Goal: Task Accomplishment & Management: Manage account settings

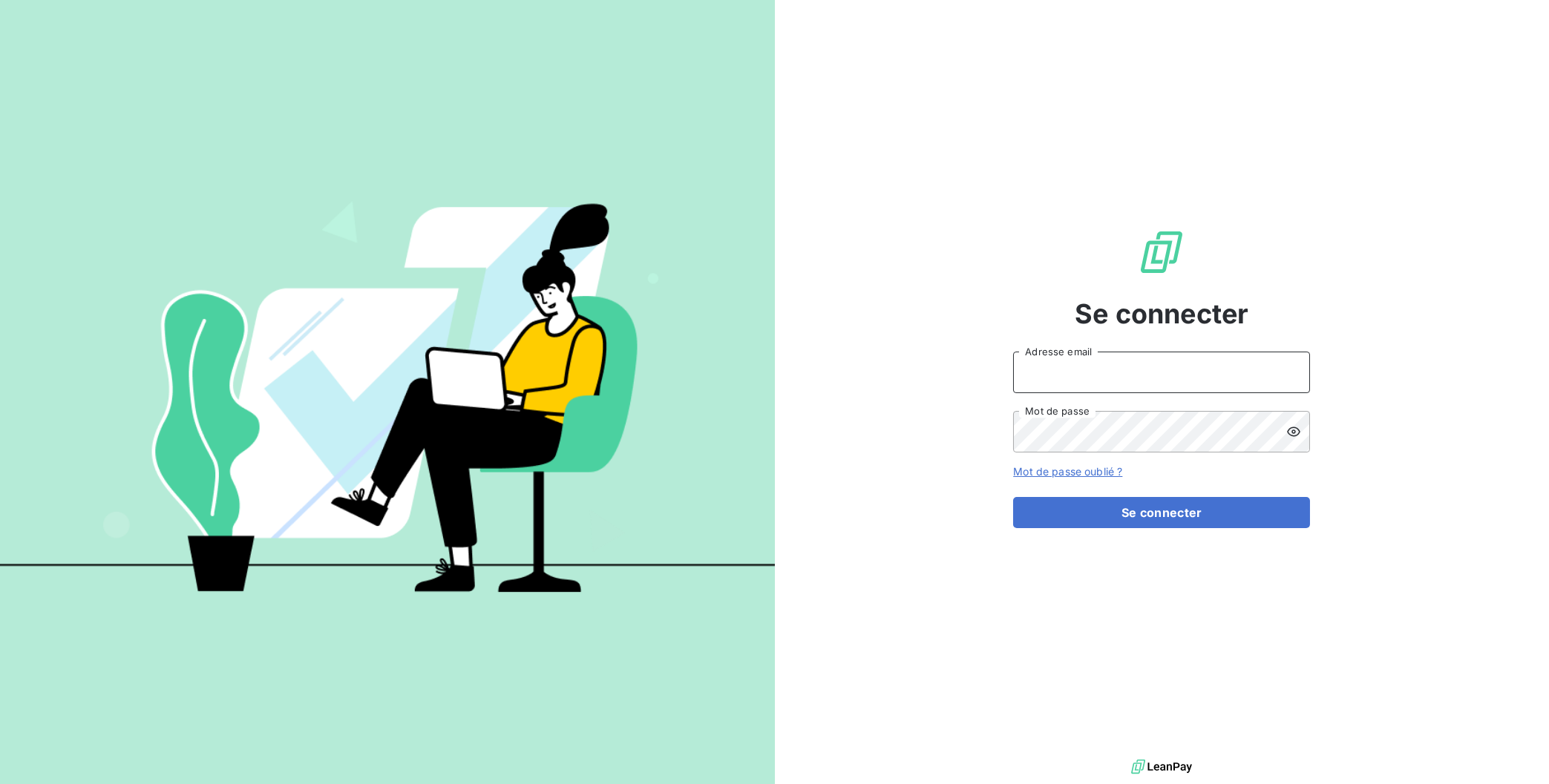
click at [1141, 369] on input "Adresse email" at bounding box center [1162, 372] width 297 height 42
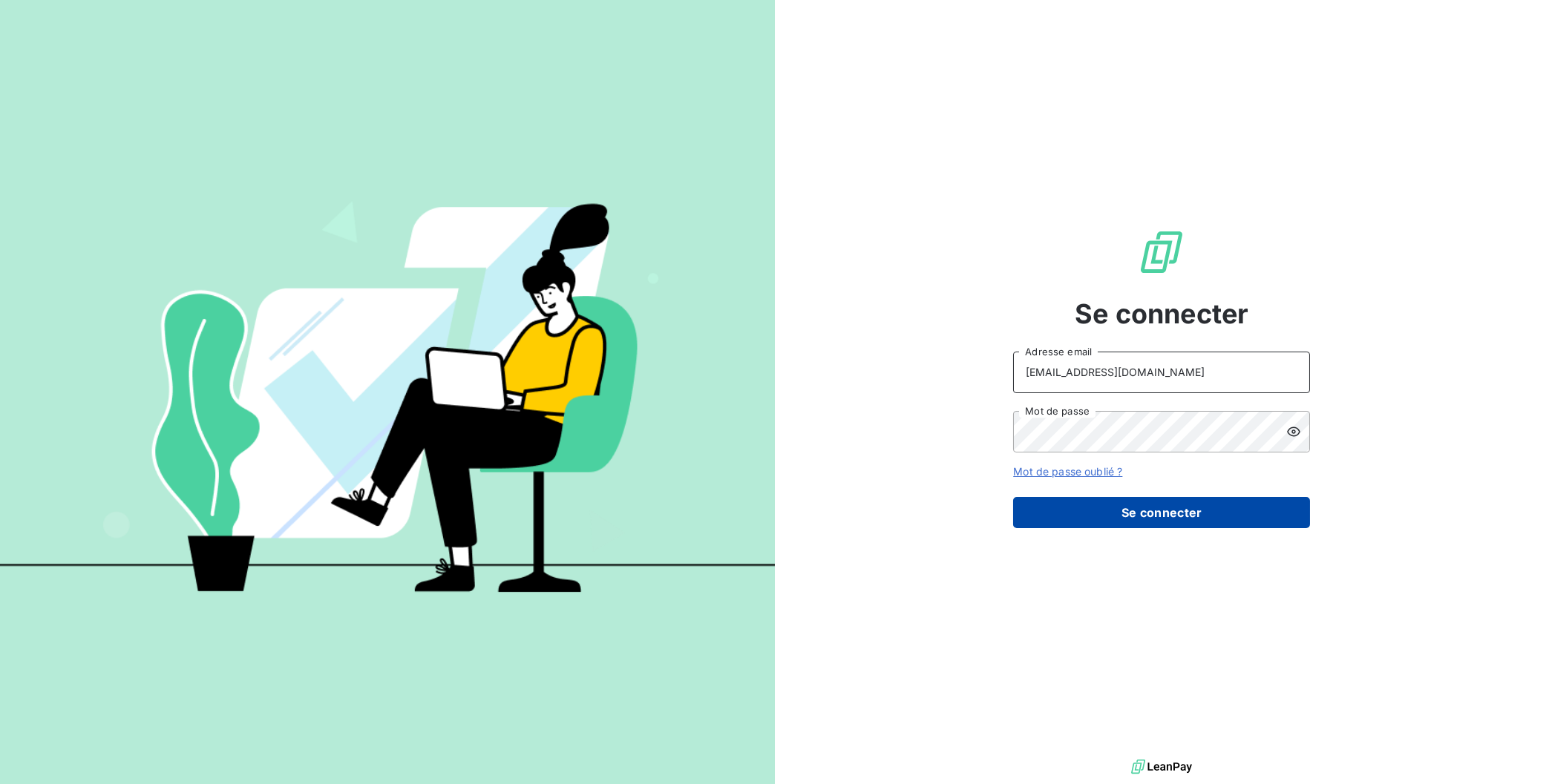
type input "[EMAIL_ADDRESS][DOMAIN_NAME]"
click at [1132, 518] on button "Se connecter" at bounding box center [1162, 513] width 297 height 32
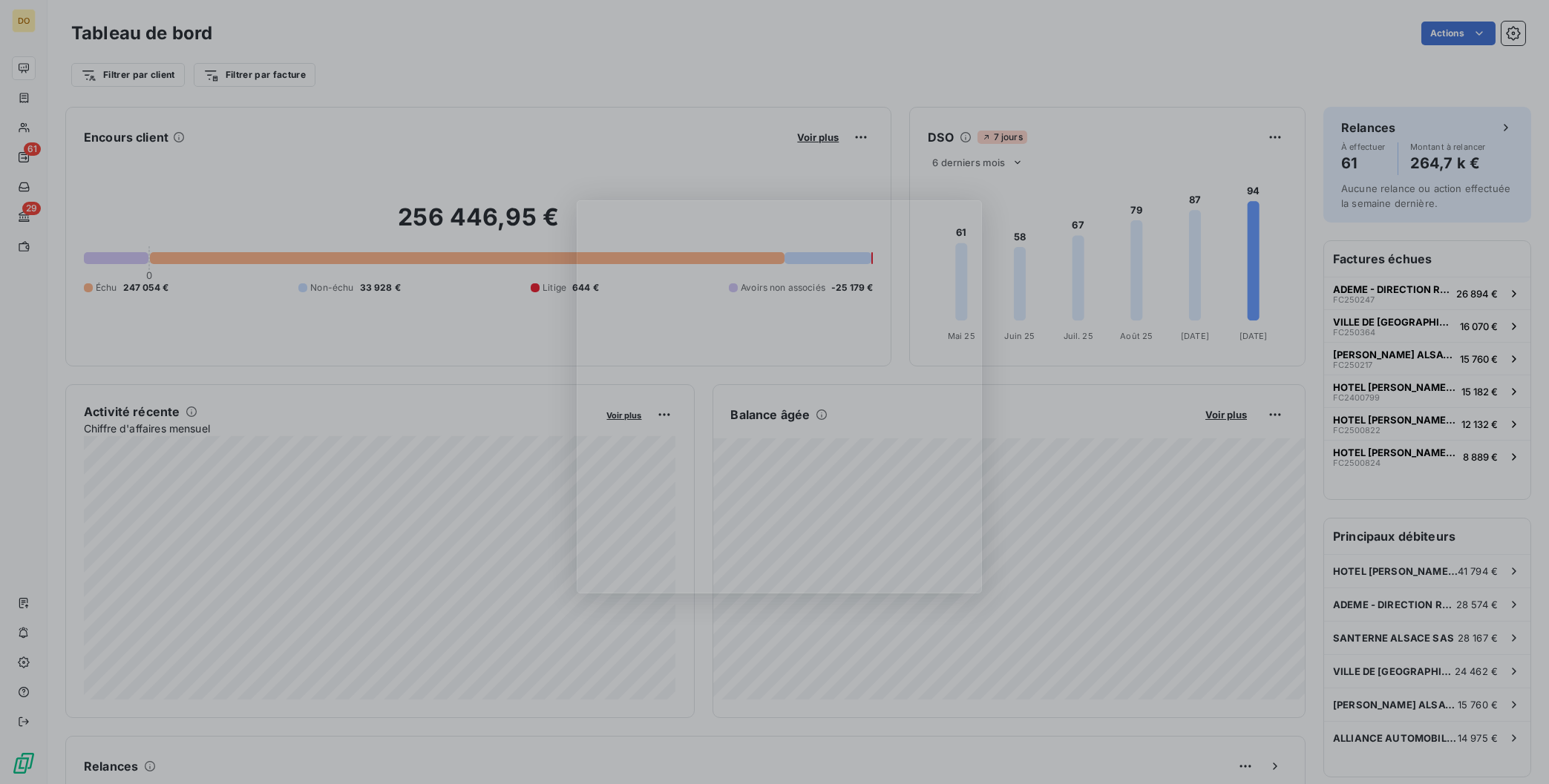
click at [39, 220] on div "Product tour overlay" at bounding box center [774, 392] width 1549 height 784
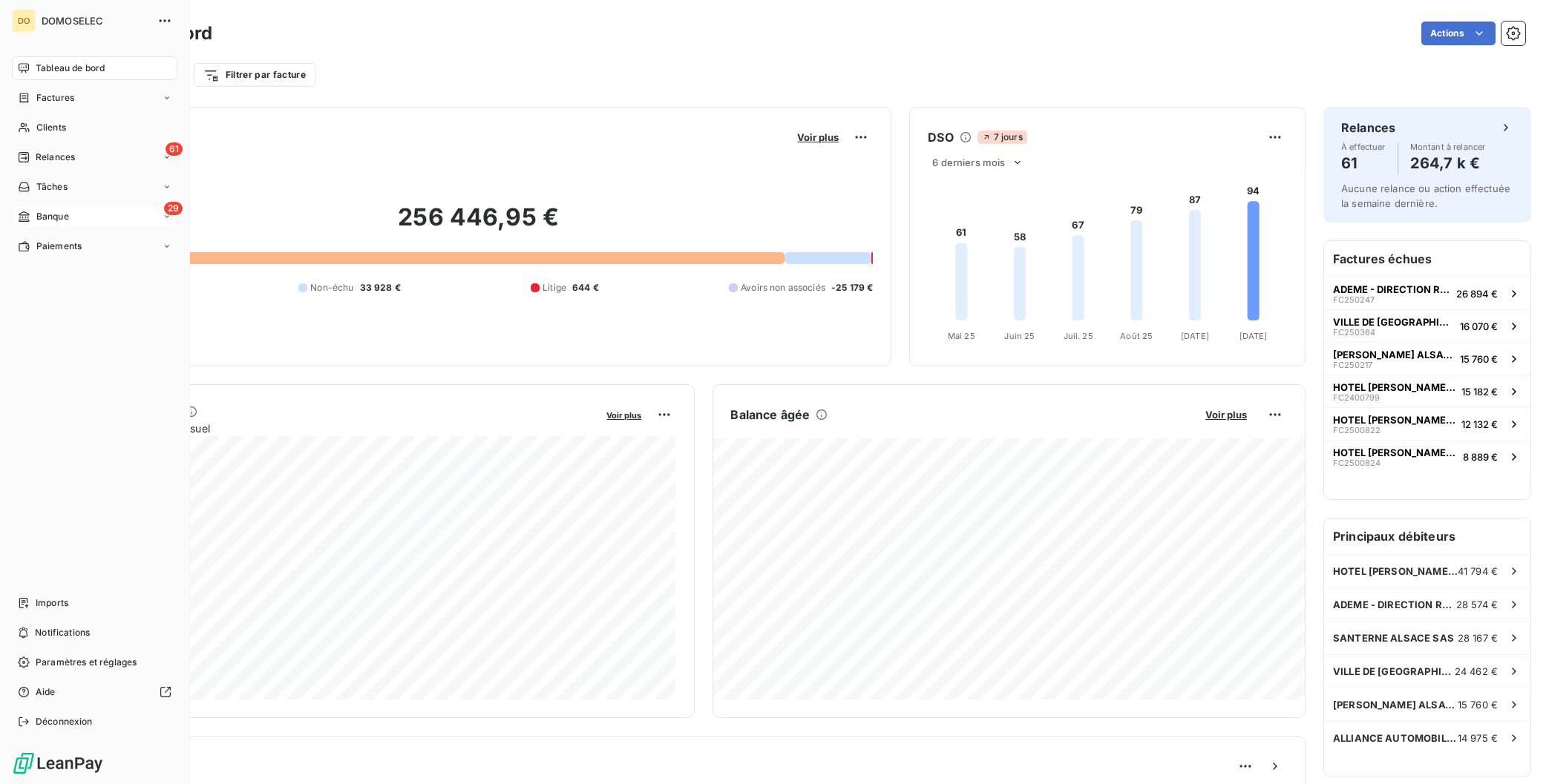
click at [32, 213] on div "Banque" at bounding box center [43, 216] width 51 height 13
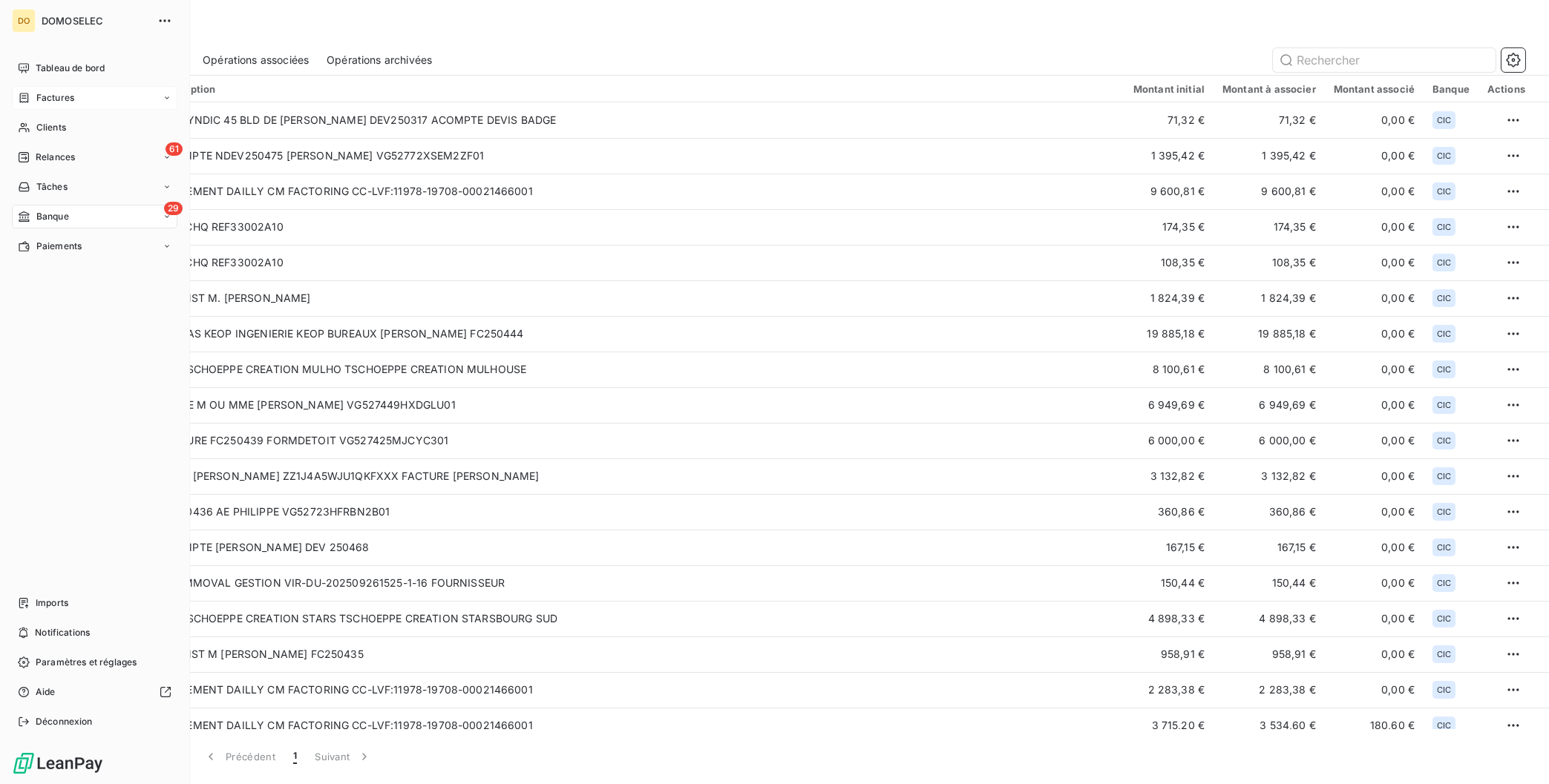
click at [48, 99] on span "Factures" at bounding box center [55, 98] width 38 height 13
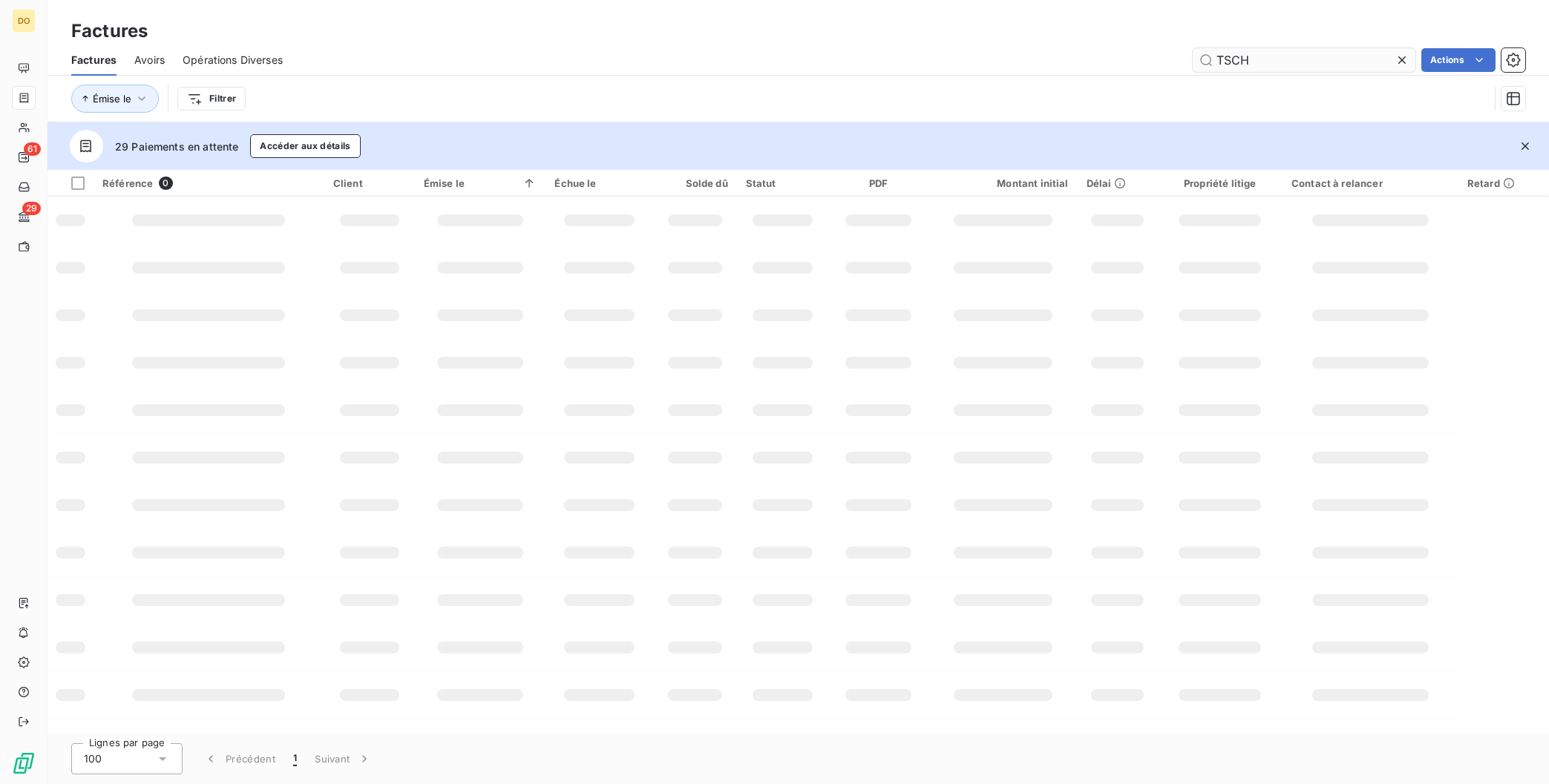
click at [1390, 63] on input "TSCH" at bounding box center [1304, 60] width 223 height 24
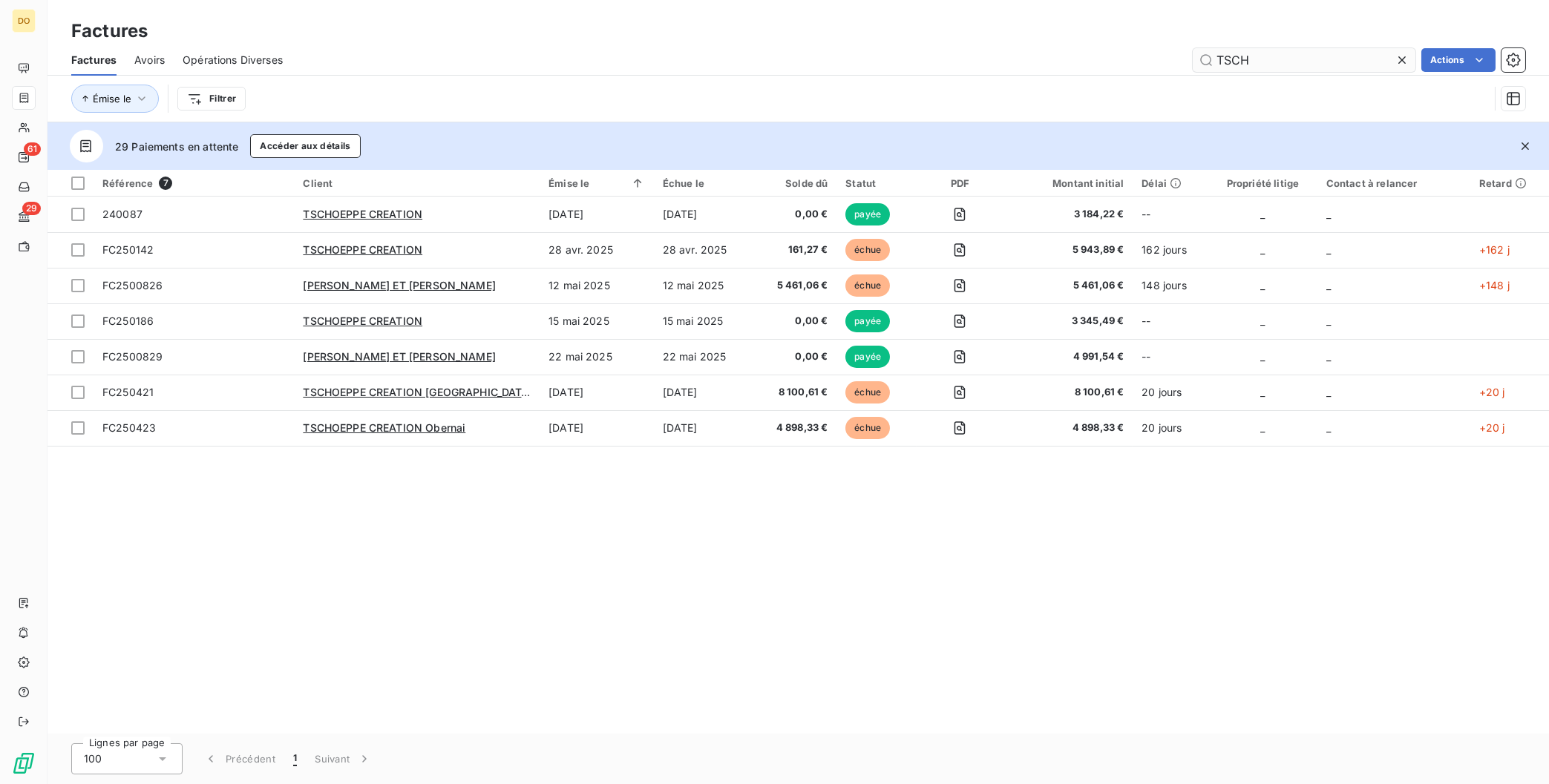
drag, startPoint x: 1390, startPoint y: 63, endPoint x: 1007, endPoint y: 69, distance: 383.0
click at [1193, 69] on input "TSCH" at bounding box center [1304, 60] width 223 height 24
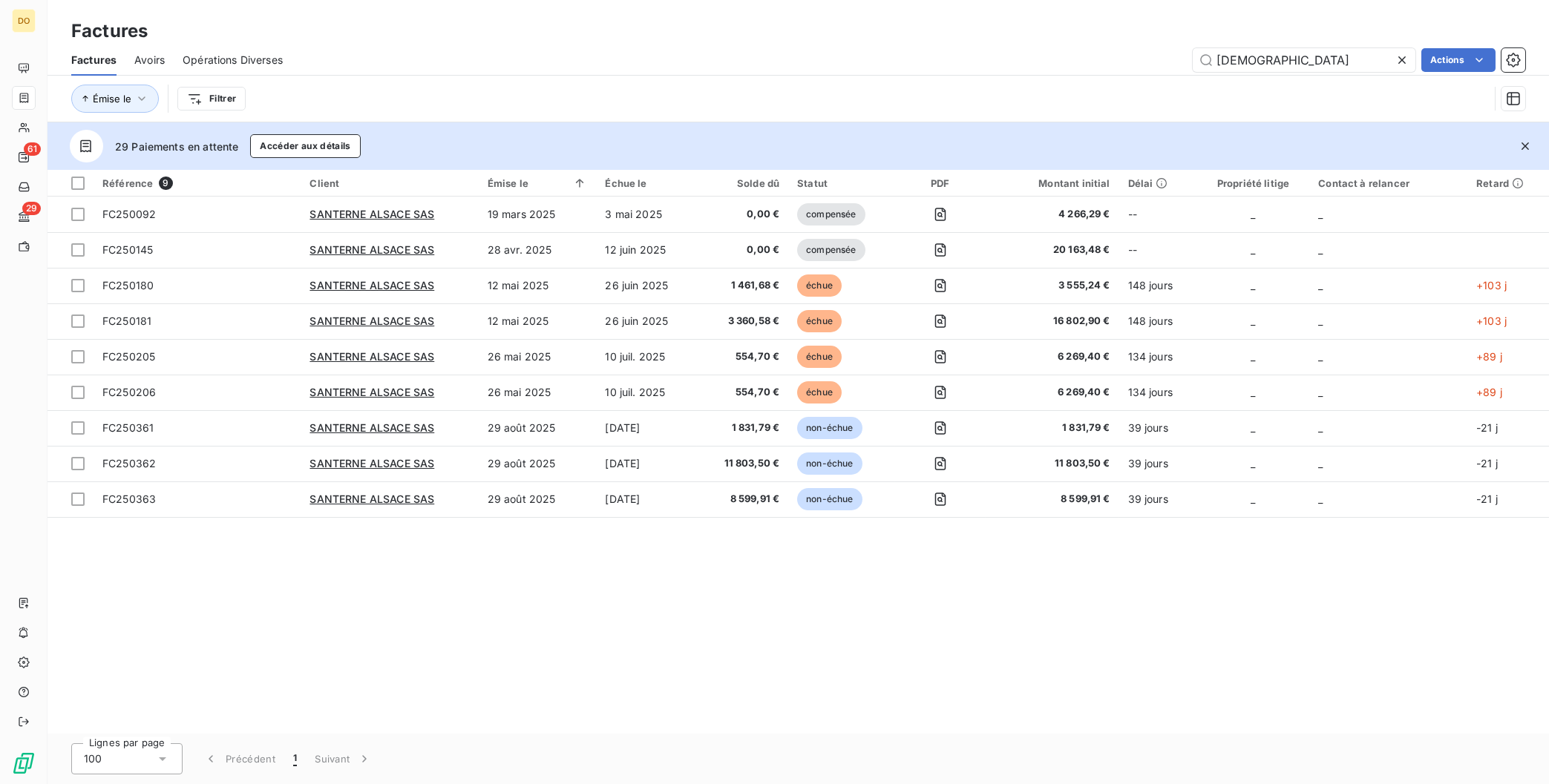
type input "[DEMOGRAPHIC_DATA]"
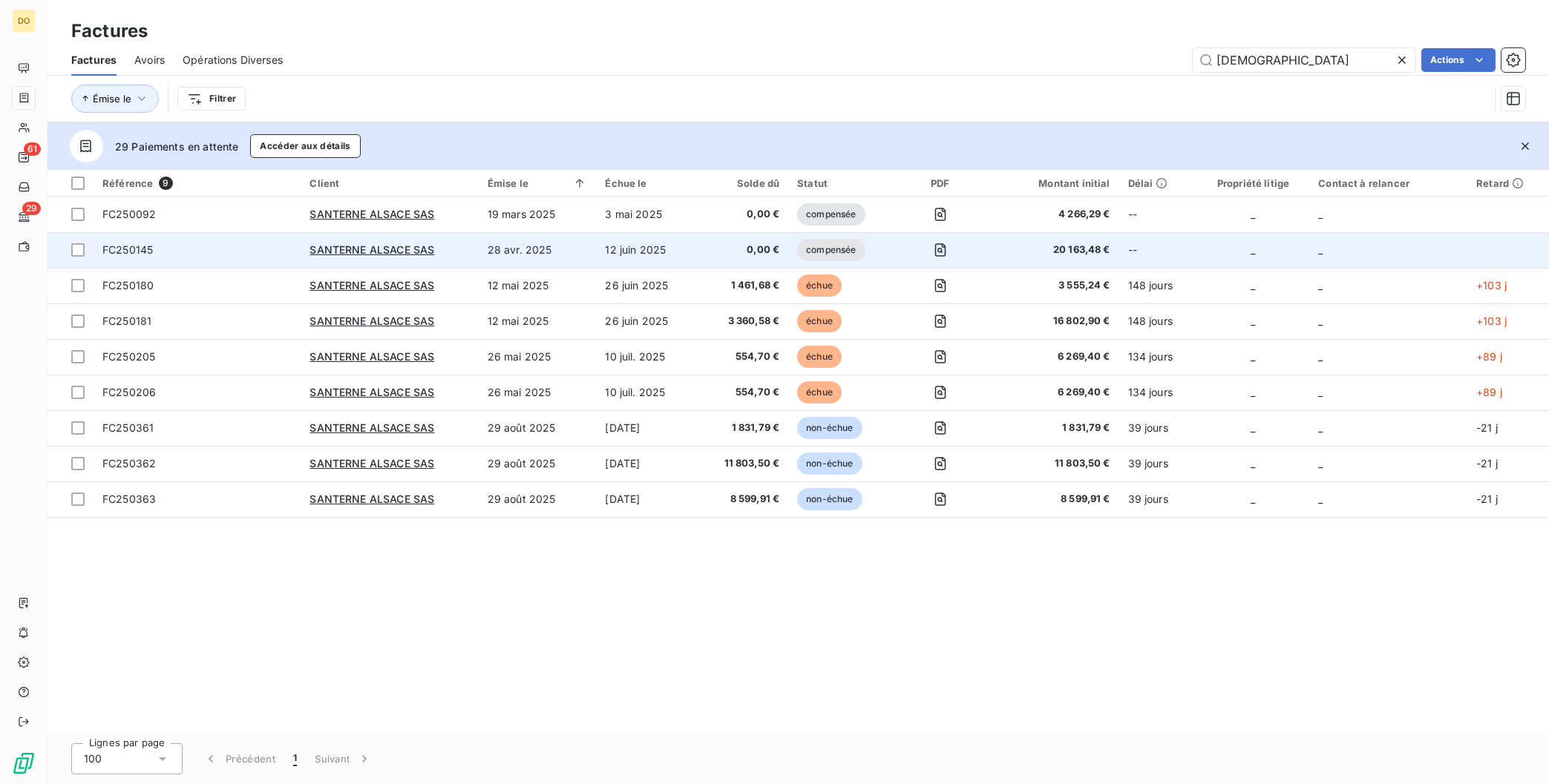
click at [832, 252] on span "compensée" at bounding box center [831, 250] width 68 height 22
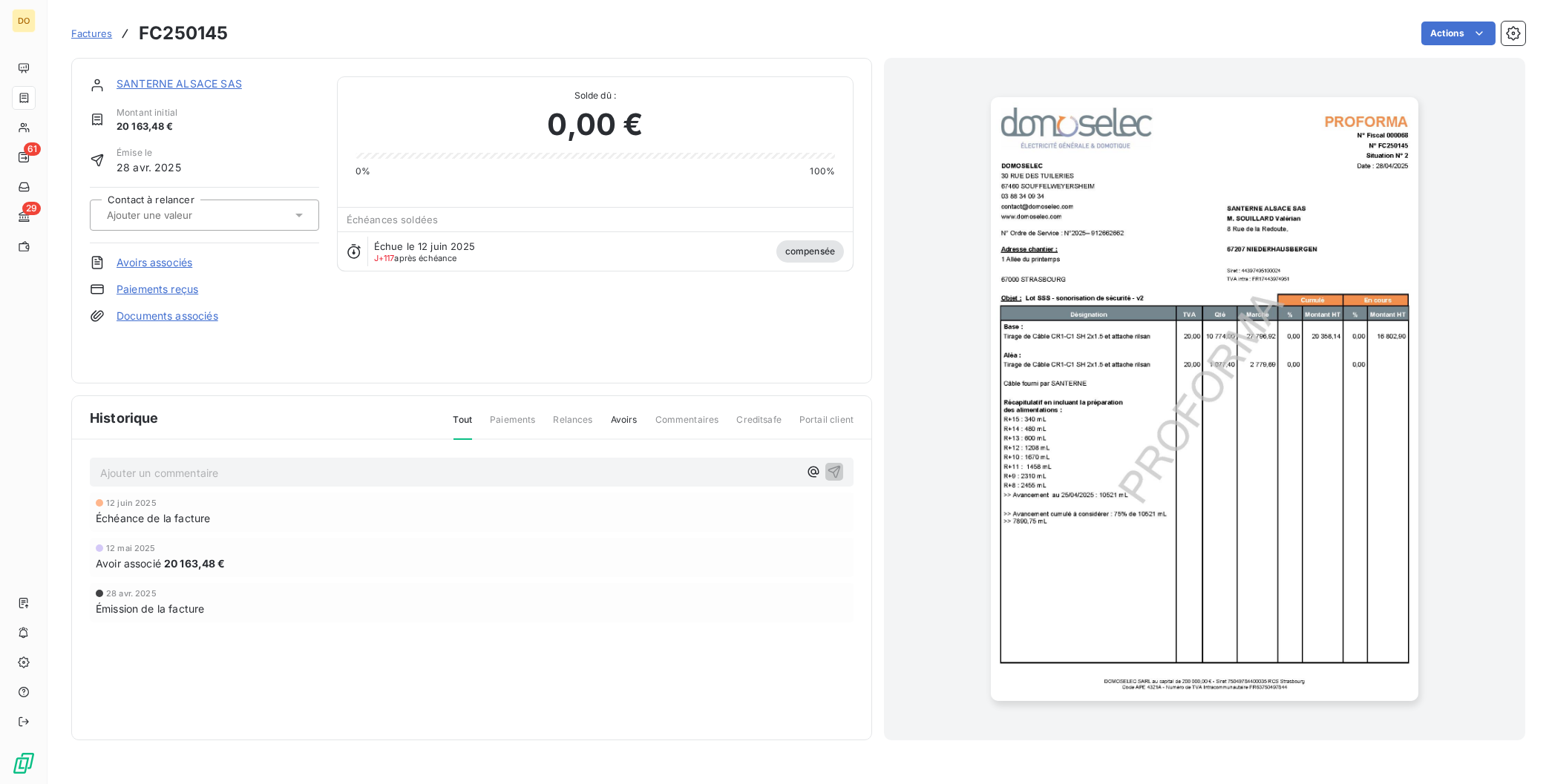
click at [162, 550] on div "12 mai 2025" at bounding box center [471, 547] width 752 height 9
click at [161, 568] on span "Avoir associé" at bounding box center [128, 564] width 65 height 16
click at [147, 263] on link "Avoirs associés" at bounding box center [155, 263] width 76 height 15
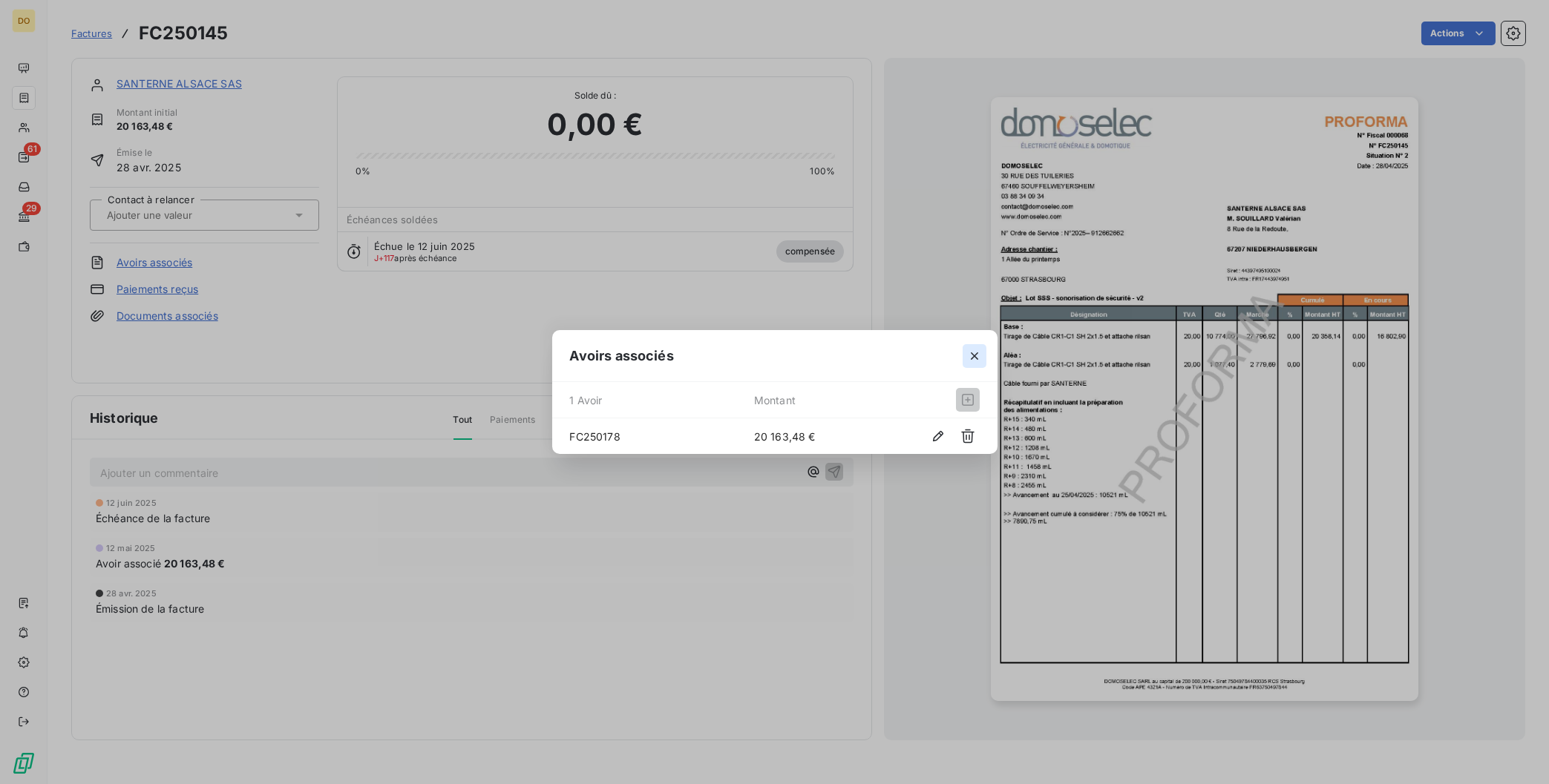
click at [976, 353] on icon "button" at bounding box center [975, 356] width 15 height 15
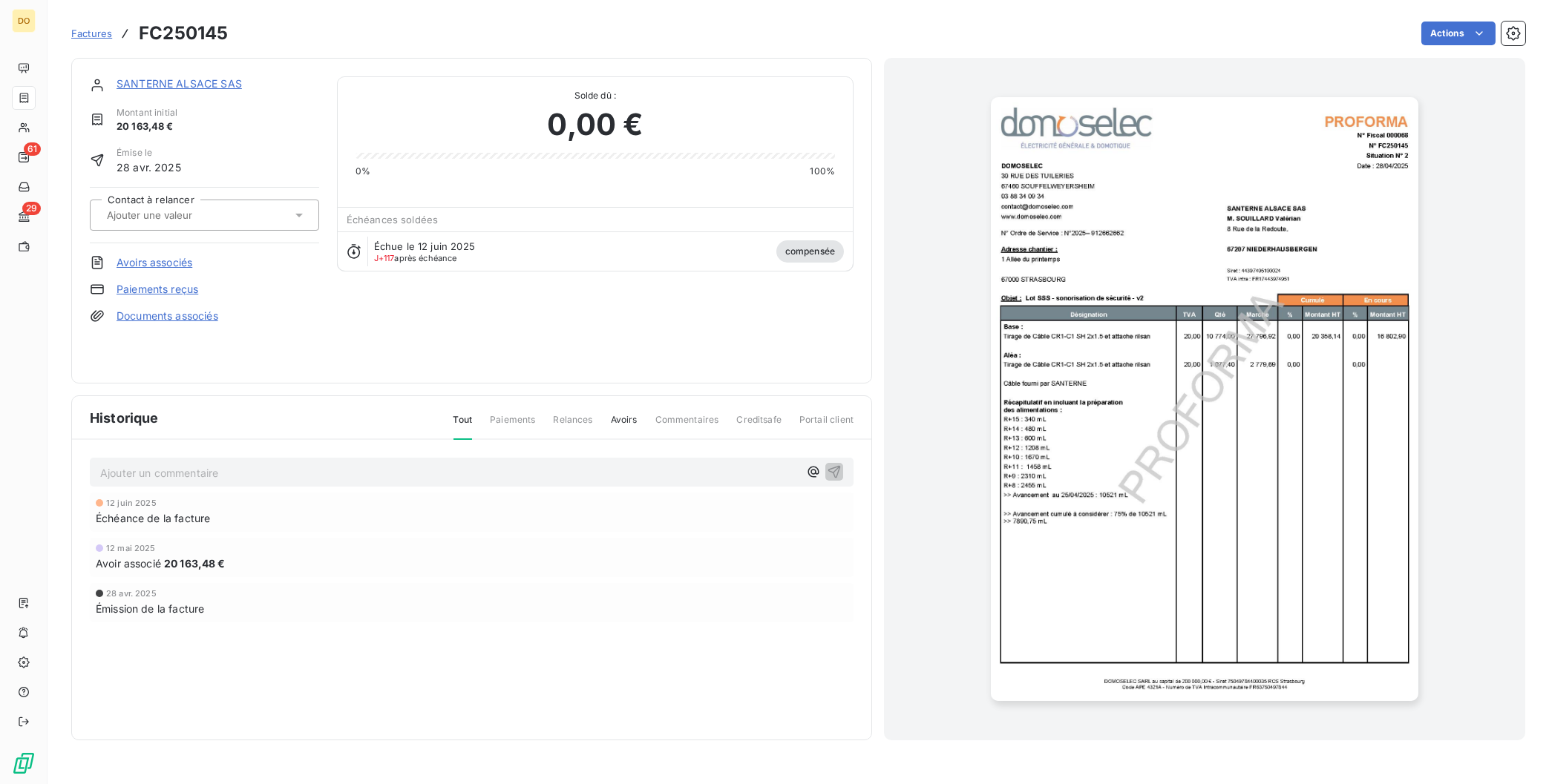
click at [87, 29] on span "Factures" at bounding box center [92, 33] width 41 height 12
